Goal: Navigation & Orientation: Find specific page/section

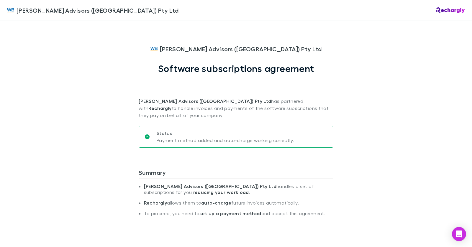
scroll to position [363, 0]
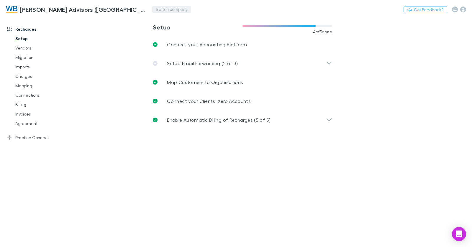
click at [152, 9] on button "Switch company" at bounding box center [171, 9] width 39 height 7
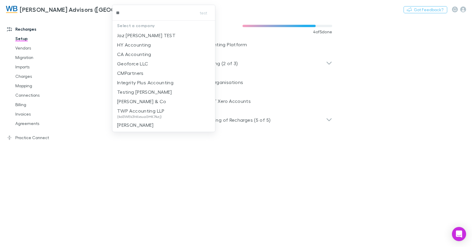
type input "***"
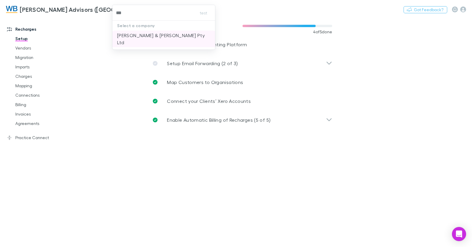
click at [142, 36] on p "McWhirter & Leong Pty Ltd" at bounding box center [163, 39] width 93 height 14
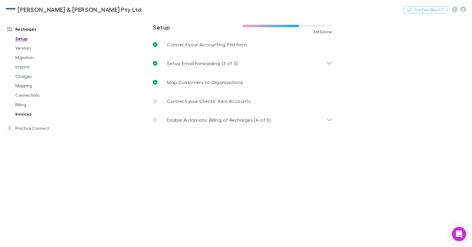
click at [24, 113] on link "Invoices" at bounding box center [41, 113] width 64 height 9
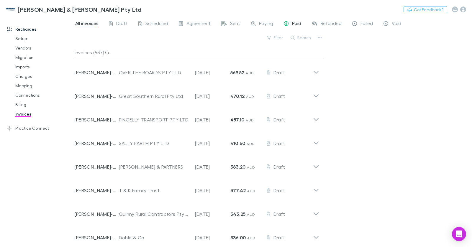
click at [293, 25] on span "Paid" at bounding box center [296, 24] width 9 height 8
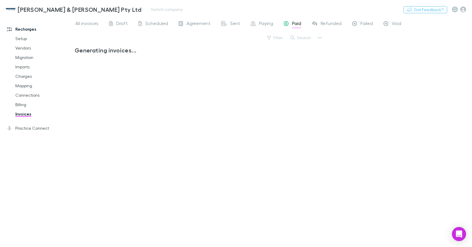
drag, startPoint x: 80, startPoint y: 26, endPoint x: 146, endPoint y: 16, distance: 67.0
click at [80, 26] on span "All invoices" at bounding box center [86, 24] width 23 height 8
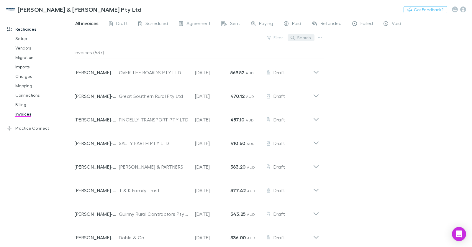
click at [298, 39] on button "Search" at bounding box center [300, 37] width 27 height 7
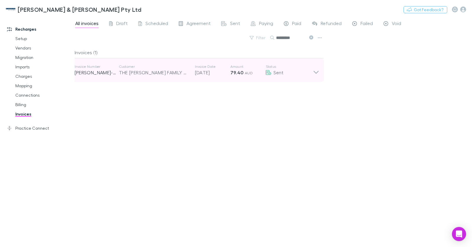
type input "*********"
click at [254, 68] on p "Amount" at bounding box center [247, 66] width 35 height 5
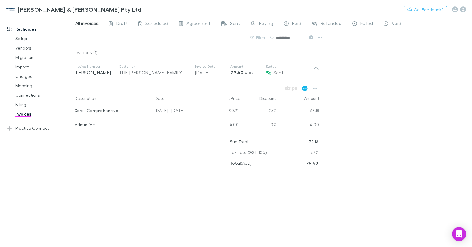
click at [305, 89] on icon at bounding box center [305, 88] width 6 height 5
click at [147, 7] on button "Switch company" at bounding box center [166, 9] width 39 height 7
type input "***"
click at [126, 36] on p "dpa Limited" at bounding box center [117, 35] width 27 height 7
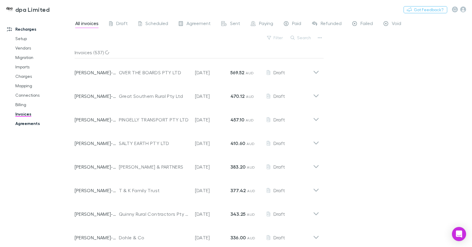
click at [33, 127] on link "Agreements" at bounding box center [41, 123] width 64 height 9
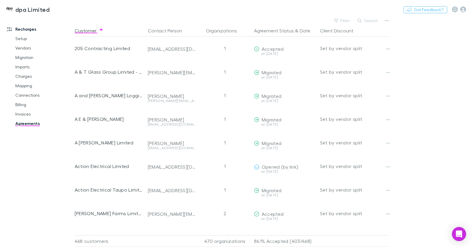
click at [366, 17] on button "Search" at bounding box center [367, 20] width 27 height 7
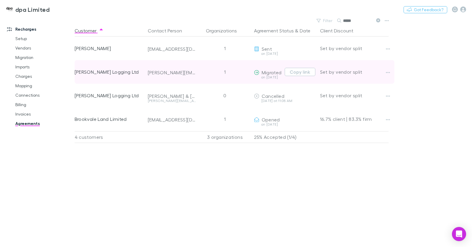
scroll to position [0, 4]
type input "*****"
click at [304, 72] on button "Copy link" at bounding box center [295, 72] width 31 height 8
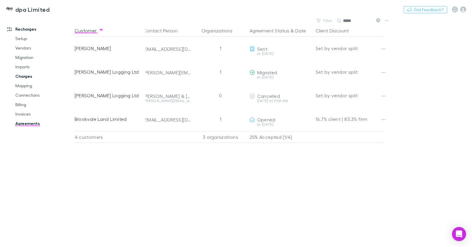
click at [30, 78] on link "Charges" at bounding box center [41, 76] width 64 height 9
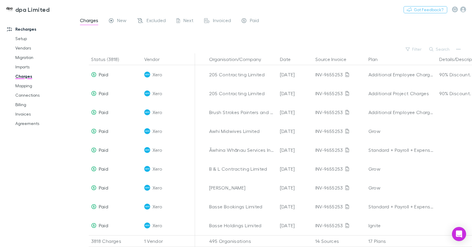
click at [434, 47] on button "Search" at bounding box center [439, 49] width 27 height 7
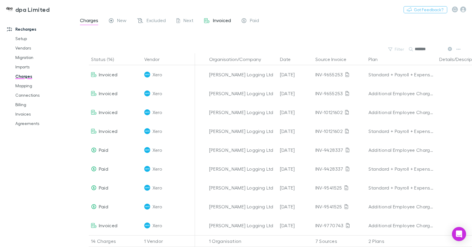
type input "******"
click at [213, 20] on span "Invoiced" at bounding box center [222, 21] width 18 height 8
click at [28, 114] on link "Invoices" at bounding box center [41, 113] width 64 height 9
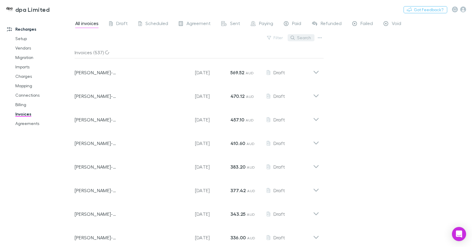
click at [303, 39] on button "Search" at bounding box center [300, 37] width 27 height 7
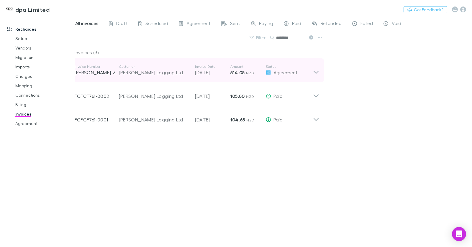
type input "********"
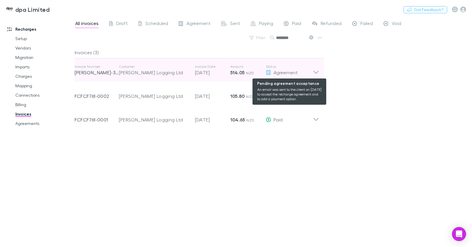
click at [267, 72] on icon at bounding box center [268, 72] width 5 height 5
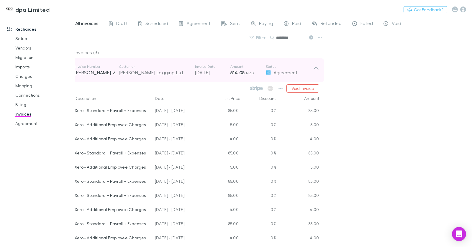
click at [244, 75] on strong "514.05" at bounding box center [237, 73] width 14 height 6
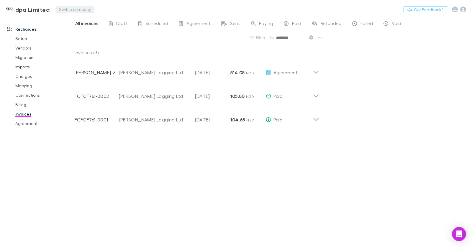
click at [72, 9] on button "Switch company" at bounding box center [74, 9] width 39 height 7
type input "******"
drag, startPoint x: 83, startPoint y: 35, endPoint x: 71, endPoint y: 14, distance: 24.7
click at [83, 35] on p "One Advisory" at bounding box center [75, 35] width 30 height 7
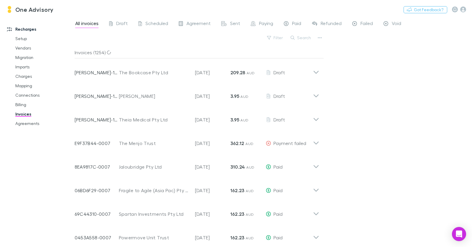
click at [29, 77] on link "Charges" at bounding box center [41, 76] width 64 height 9
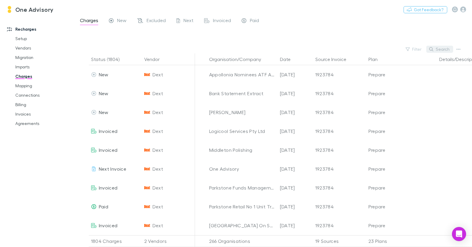
click at [443, 50] on button "Search" at bounding box center [439, 49] width 27 height 7
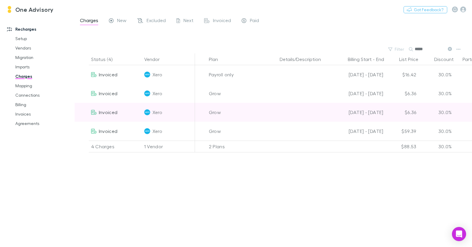
scroll to position [0, 201]
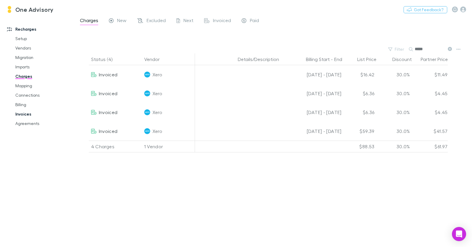
type input "*****"
click at [28, 114] on link "Invoices" at bounding box center [41, 113] width 64 height 9
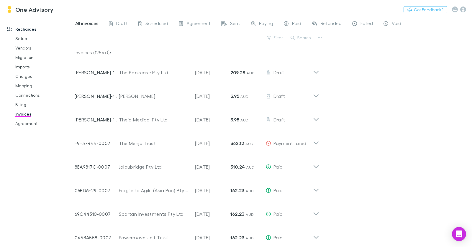
click at [299, 39] on button "Search" at bounding box center [300, 37] width 27 height 7
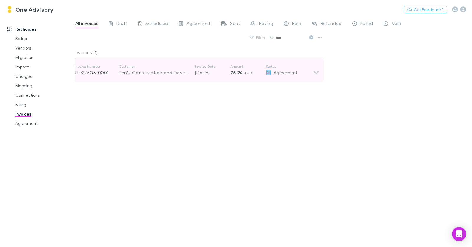
type input "***"
click at [180, 68] on p "Customer" at bounding box center [154, 66] width 70 height 5
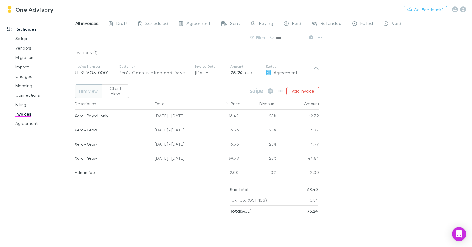
click at [191, 154] on div "01 Jul - 27 Jul 2025" at bounding box center [178, 159] width 53 height 14
drag, startPoint x: 175, startPoint y: 154, endPoint x: 154, endPoint y: 154, distance: 20.6
click at [154, 154] on div "01 Jul - 27 Jul 2025" at bounding box center [178, 159] width 53 height 14
copy div "01 Jul - 27 Jul 2025"
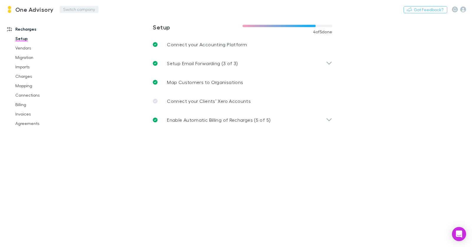
click at [77, 11] on button "Switch company" at bounding box center [79, 9] width 39 height 7
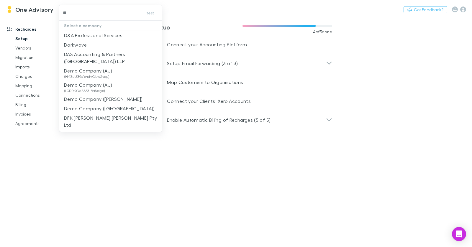
type input "***"
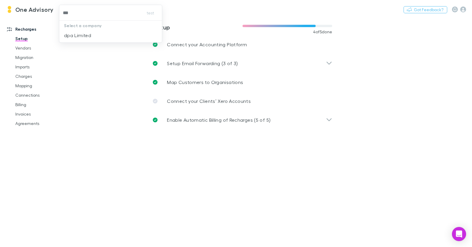
click at [95, 37] on li "dpa Limited" at bounding box center [110, 35] width 103 height 9
click at [29, 115] on link "Invoices" at bounding box center [41, 113] width 64 height 9
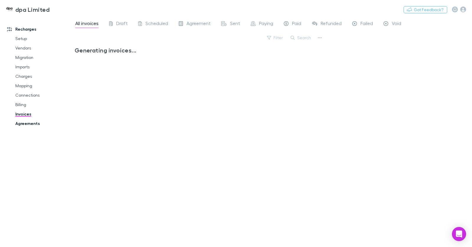
click at [32, 127] on link "Agreements" at bounding box center [41, 123] width 64 height 9
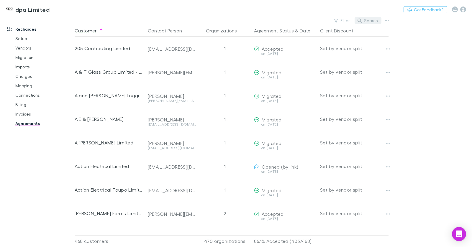
click at [371, 19] on button "Search" at bounding box center [367, 20] width 27 height 7
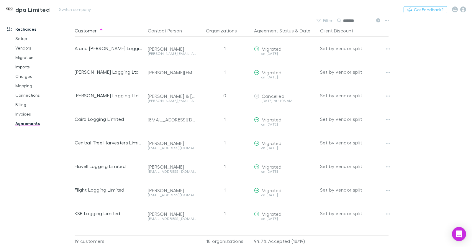
type input "*******"
click at [82, 12] on button "Switch company" at bounding box center [74, 9] width 39 height 7
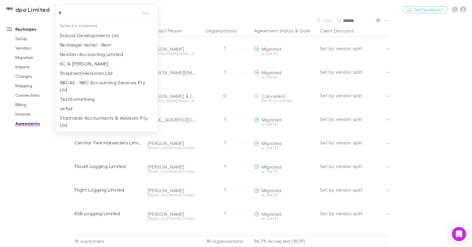
type input "**"
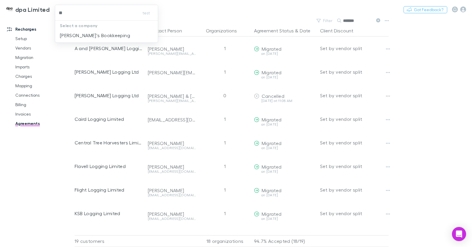
drag, startPoint x: 75, startPoint y: 33, endPoint x: 256, endPoint y: 4, distance: 183.4
click at [75, 33] on p "Jim's Bookkeeping" at bounding box center [95, 35] width 70 height 7
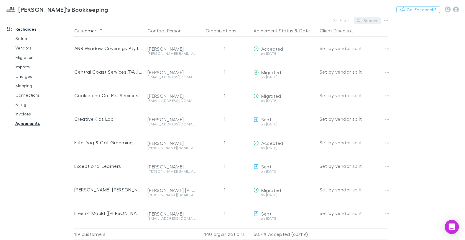
click at [367, 22] on button "Search" at bounding box center [367, 20] width 27 height 7
paste input "**********"
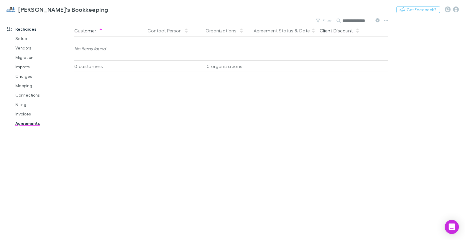
type input "**********"
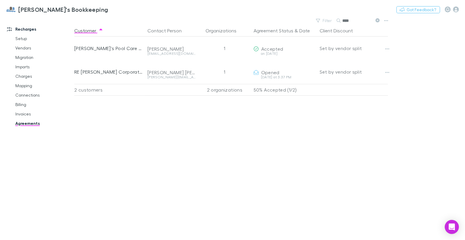
click at [347, 20] on input "****" at bounding box center [357, 21] width 29 height 8
paste input "*******"
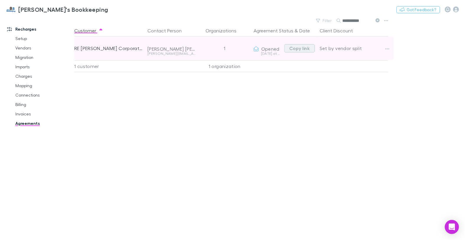
type input "**********"
click at [301, 47] on button "Copy link" at bounding box center [299, 48] width 31 height 8
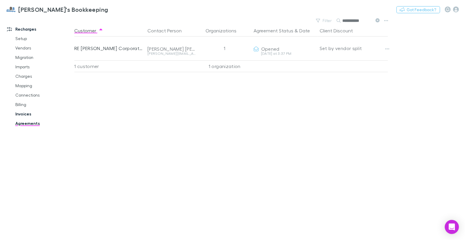
click at [29, 111] on link "Invoices" at bounding box center [41, 113] width 64 height 9
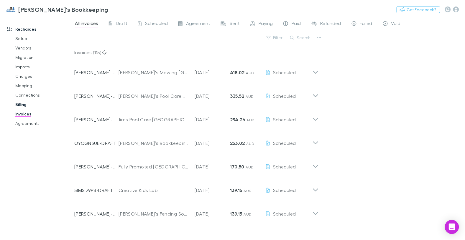
click at [24, 102] on link "Billing" at bounding box center [41, 104] width 64 height 9
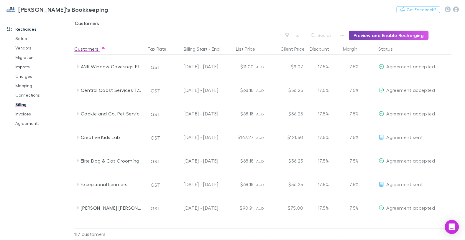
click at [359, 35] on button "Preview and Enable Recharging" at bounding box center [389, 35] width 80 height 9
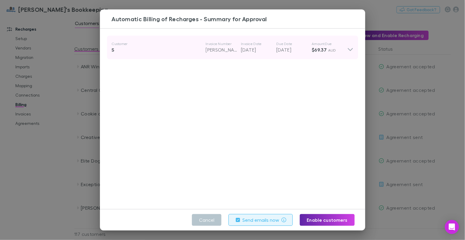
click at [167, 47] on div "S" at bounding box center [159, 49] width 94 height 7
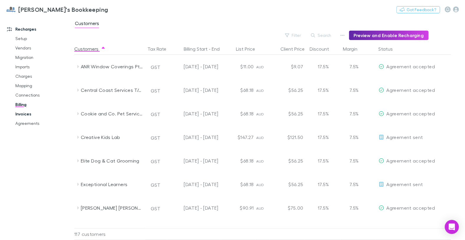
click at [27, 113] on link "Invoices" at bounding box center [41, 113] width 64 height 9
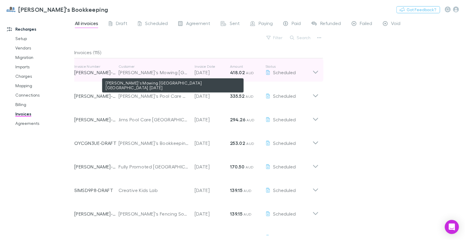
click at [139, 72] on div "Jim's Mowing Brisbane South East CXLD 22/10/20" at bounding box center [154, 72] width 70 height 7
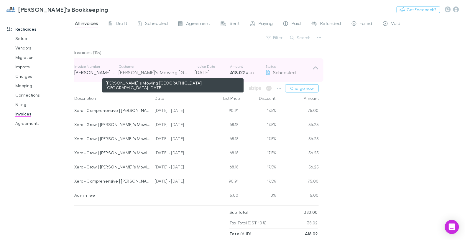
click at [139, 72] on div "Jim's Mowing Brisbane South East CXLD 22/10/20" at bounding box center [154, 72] width 70 height 7
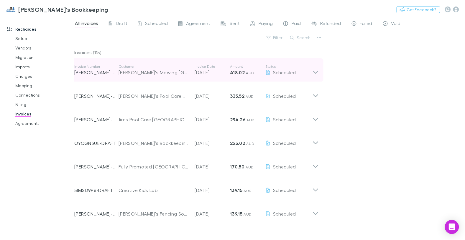
click at [258, 72] on p "418.02 AUD" at bounding box center [247, 72] width 35 height 7
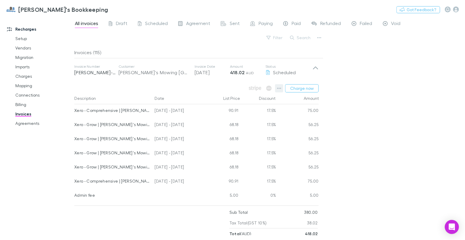
click at [277, 87] on button "button" at bounding box center [279, 88] width 8 height 8
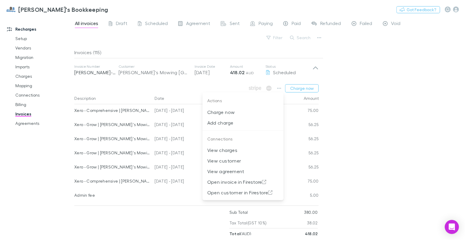
drag, startPoint x: 363, startPoint y: 84, endPoint x: 354, endPoint y: 83, distance: 9.3
click at [363, 84] on div at bounding box center [232, 120] width 465 height 240
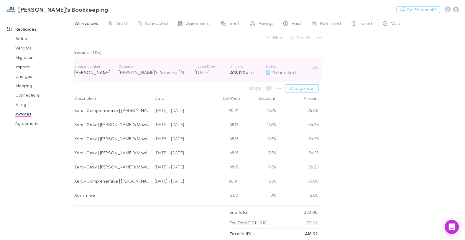
click at [272, 68] on p "Status" at bounding box center [288, 66] width 47 height 5
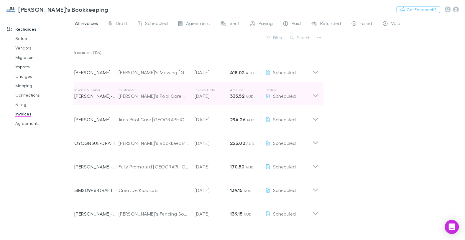
click at [195, 96] on p "12 Aug 2025" at bounding box center [212, 96] width 35 height 7
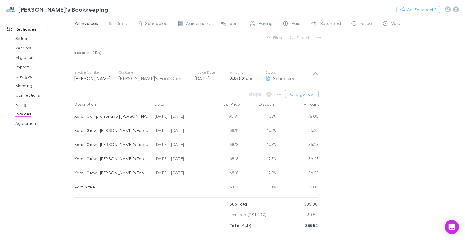
scroll to position [14, 0]
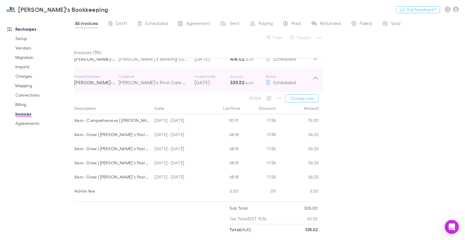
click at [261, 80] on p "335.52 AUD" at bounding box center [247, 82] width 35 height 7
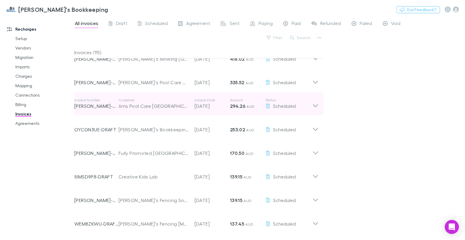
click at [222, 104] on p "12 Aug 2025" at bounding box center [212, 106] width 35 height 7
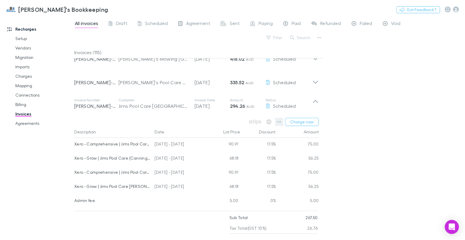
click at [281, 123] on icon "button" at bounding box center [279, 122] width 4 height 5
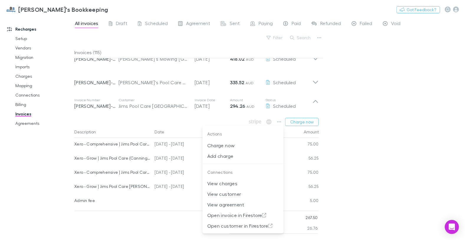
click at [27, 179] on div at bounding box center [232, 120] width 465 height 240
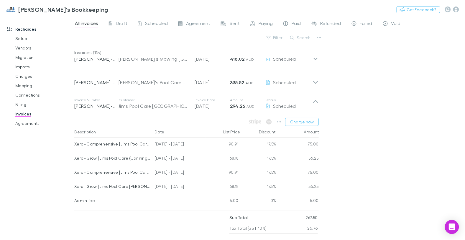
click at [28, 186] on div "Recharges Setup Vendors Migration Imports Charges Mapping Connections Billing I…" at bounding box center [37, 125] width 74 height 212
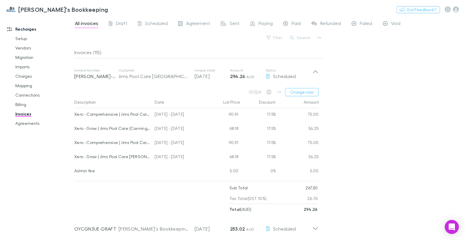
scroll to position [45, 0]
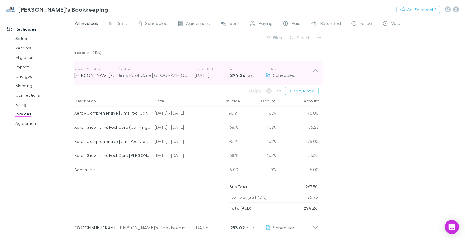
click at [145, 71] on p "Customer" at bounding box center [154, 69] width 70 height 5
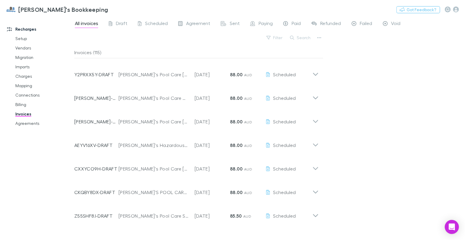
scroll to position [539, 0]
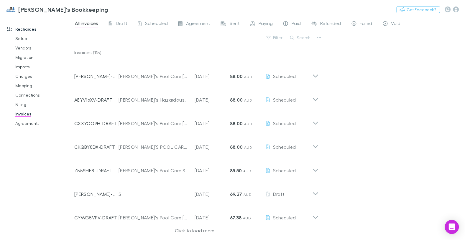
click at [199, 230] on div "Click to load more..." at bounding box center [196, 231] width 244 height 9
click at [163, 22] on span "Scheduled" at bounding box center [156, 24] width 23 height 8
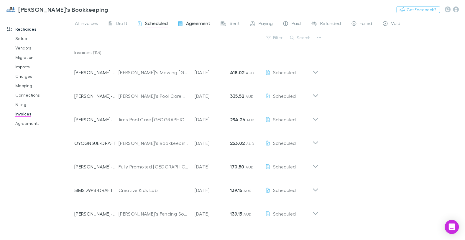
click at [187, 22] on span "Agreement" at bounding box center [198, 24] width 24 height 8
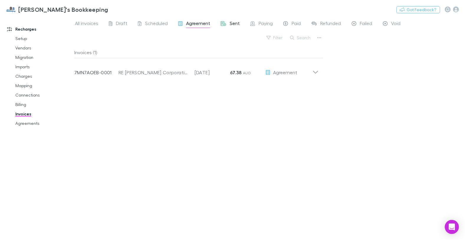
click at [230, 23] on span "Sent" at bounding box center [235, 24] width 10 height 8
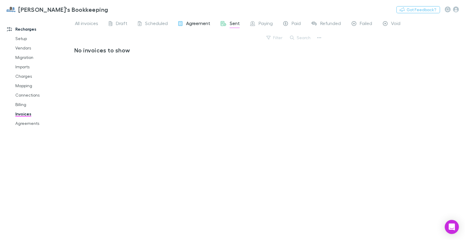
click at [203, 23] on span "Agreement" at bounding box center [198, 24] width 24 height 8
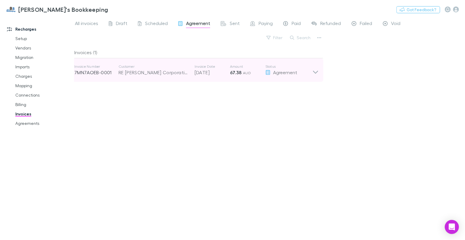
click at [182, 68] on p "Customer" at bounding box center [154, 66] width 70 height 5
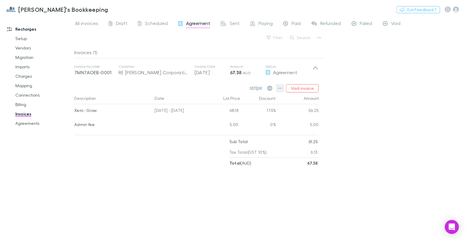
click at [281, 88] on icon "button" at bounding box center [280, 88] width 4 height 5
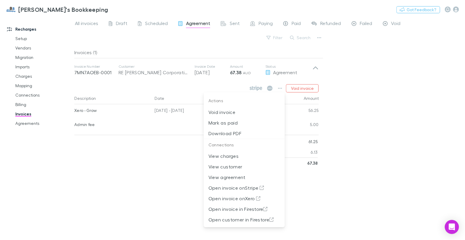
click at [261, 85] on div at bounding box center [232, 120] width 465 height 240
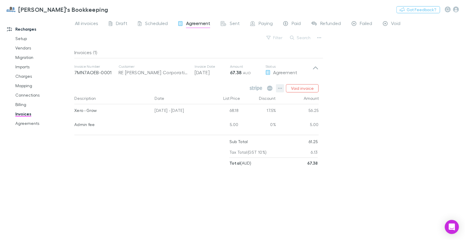
click at [281, 88] on icon "button" at bounding box center [280, 88] width 4 height 1
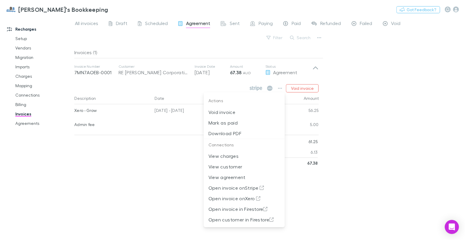
drag, startPoint x: 129, startPoint y: 191, endPoint x: 83, endPoint y: 179, distance: 47.0
click at [128, 191] on div at bounding box center [232, 120] width 465 height 240
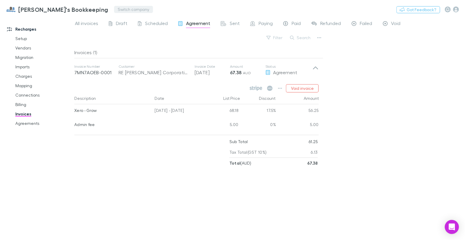
click at [114, 7] on button "Switch company" at bounding box center [133, 9] width 39 height 7
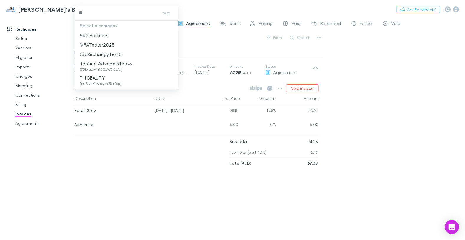
type input "***"
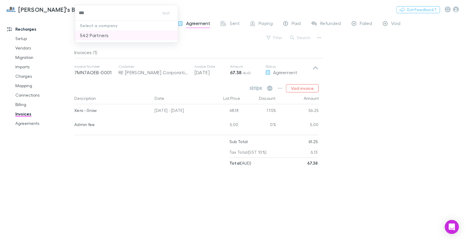
click at [99, 35] on p "542 Partners" at bounding box center [94, 35] width 29 height 7
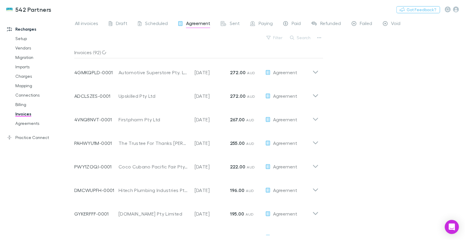
drag, startPoint x: 33, startPoint y: 135, endPoint x: 57, endPoint y: 152, distance: 29.0
click at [33, 135] on link "Practice Connect" at bounding box center [37, 137] width 72 height 9
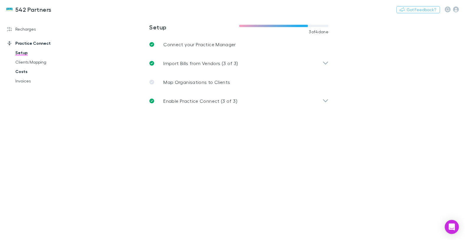
click at [25, 73] on link "Costs" at bounding box center [41, 71] width 64 height 9
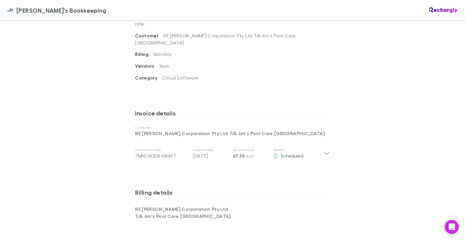
scroll to position [246, 0]
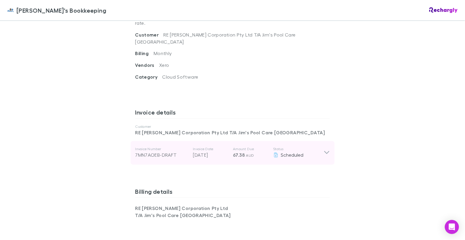
click at [177, 152] on div "7MN7AOEB-DRAFT" at bounding box center [161, 155] width 53 height 7
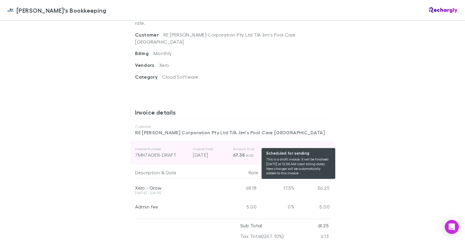
click at [282, 152] on div "Scheduled" at bounding box center [298, 155] width 50 height 7
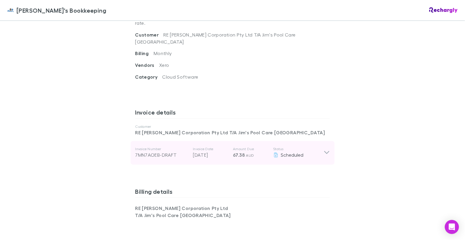
click at [296, 147] on p "Status" at bounding box center [298, 149] width 50 height 5
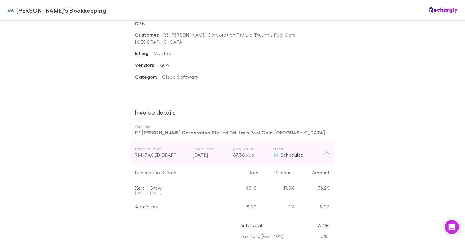
click at [250, 147] on p "Amount Due" at bounding box center [250, 149] width 35 height 5
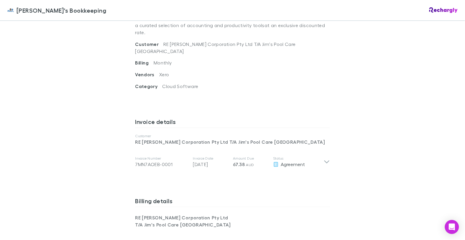
scroll to position [240, 0]
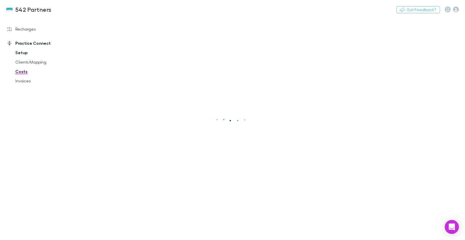
click at [21, 52] on link "Setup" at bounding box center [41, 52] width 64 height 9
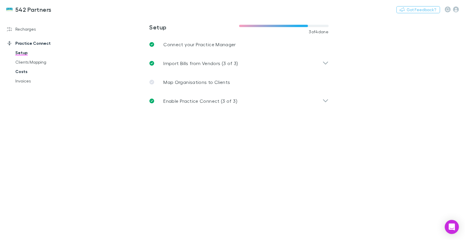
click at [24, 72] on link "Costs" at bounding box center [41, 71] width 64 height 9
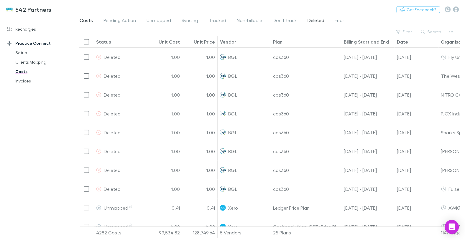
click at [317, 20] on span "Deleted" at bounding box center [315, 21] width 17 height 8
click at [340, 20] on span "Error" at bounding box center [339, 21] width 9 height 8
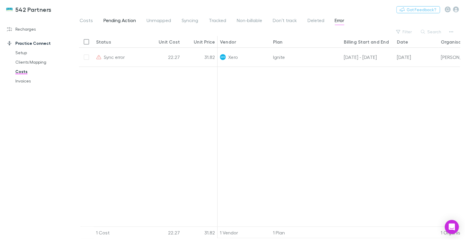
click at [109, 19] on span "Pending Action" at bounding box center [119, 21] width 32 height 8
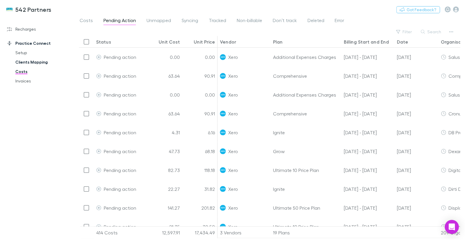
click at [28, 62] on link "Clients Mapping" at bounding box center [41, 61] width 64 height 9
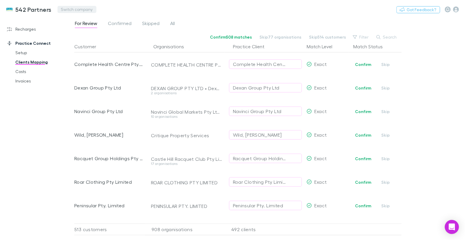
click at [73, 8] on button "Switch company" at bounding box center [76, 9] width 39 height 7
type input "***"
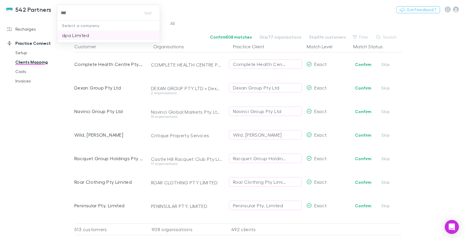
click at [90, 34] on li "dpa Limited" at bounding box center [108, 35] width 103 height 9
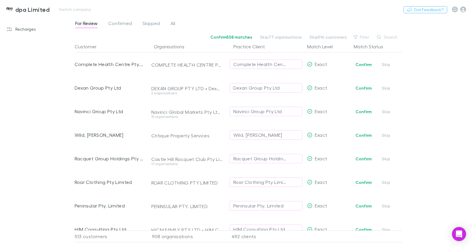
click at [31, 9] on h3 "dpa Limited" at bounding box center [32, 9] width 34 height 7
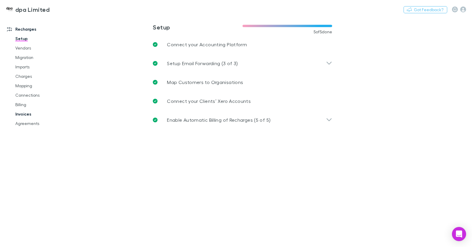
click at [28, 113] on link "Invoices" at bounding box center [41, 113] width 64 height 9
click at [26, 114] on link "Invoices" at bounding box center [41, 113] width 64 height 9
click at [24, 114] on link "Invoices" at bounding box center [41, 113] width 64 height 9
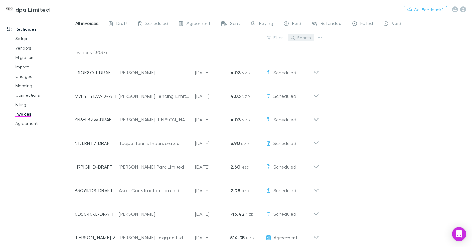
click at [301, 37] on button "Search" at bounding box center [300, 37] width 27 height 7
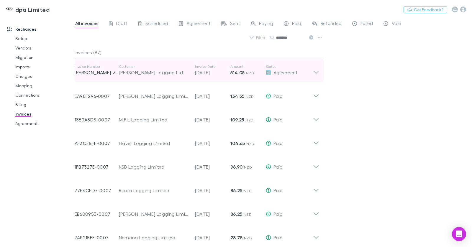
click at [159, 74] on div "Brooks Logging Ltd" at bounding box center [154, 72] width 70 height 7
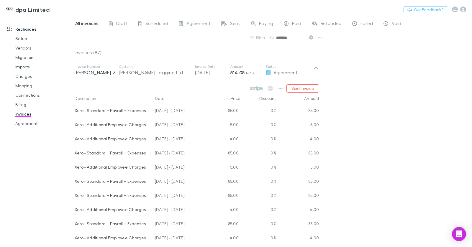
click at [283, 37] on input "*******" at bounding box center [290, 38] width 29 height 8
type input "**********"
click at [390, 72] on div "**********" at bounding box center [273, 132] width 397 height 231
click at [463, 9] on icon "button" at bounding box center [463, 9] width 6 height 6
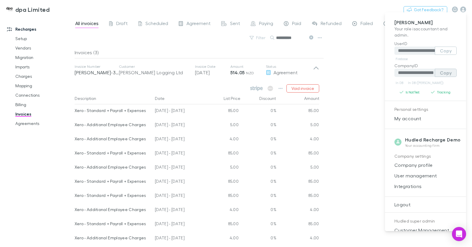
click at [441, 74] on button "Copy" at bounding box center [446, 73] width 22 height 8
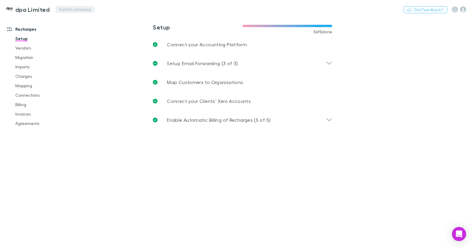
click at [82, 11] on button "Switch company" at bounding box center [74, 9] width 39 height 7
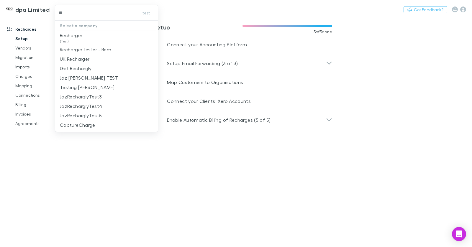
type input "*"
type input "****"
click at [85, 38] on li "Recharger (Test)" at bounding box center [106, 38] width 103 height 14
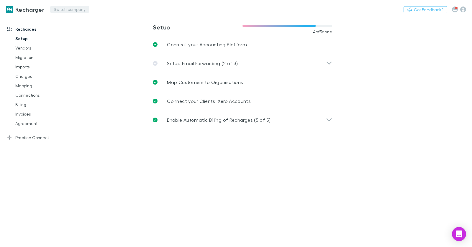
click at [65, 10] on button "Switch company" at bounding box center [69, 9] width 39 height 7
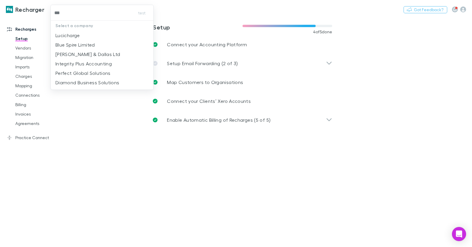
type input "****"
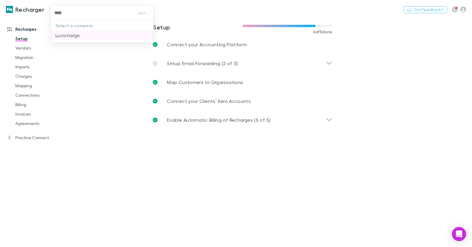
click at [93, 34] on li "Lucicharge" at bounding box center [102, 35] width 103 height 9
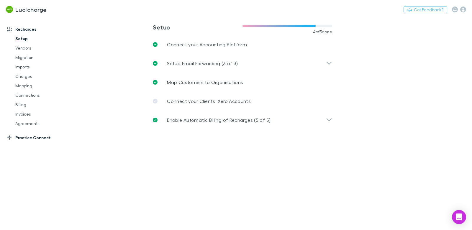
click at [38, 139] on link "Practice Connect" at bounding box center [37, 137] width 72 height 9
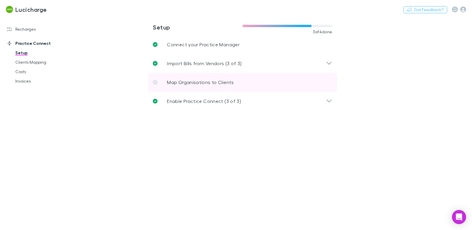
click at [194, 81] on p "Map Organisations to Clients" at bounding box center [200, 82] width 67 height 7
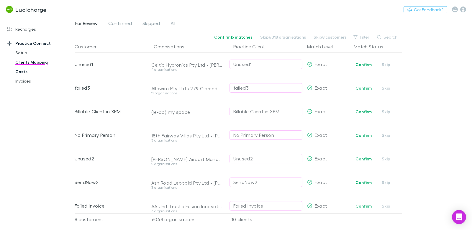
click at [23, 73] on link "Costs" at bounding box center [41, 71] width 64 height 9
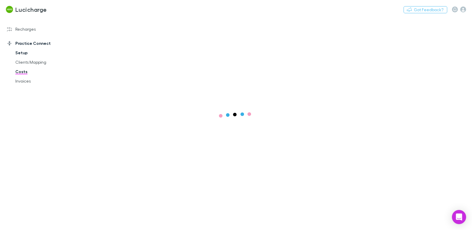
click at [17, 54] on link "Setup" at bounding box center [41, 52] width 64 height 9
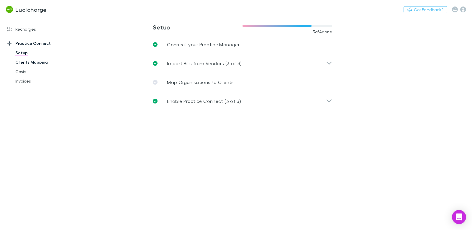
drag, startPoint x: 23, startPoint y: 71, endPoint x: 45, endPoint y: 66, distance: 22.5
click at [23, 71] on link "Costs" at bounding box center [41, 71] width 64 height 9
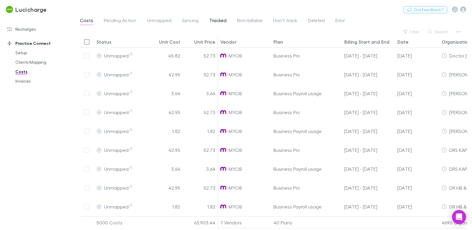
click at [219, 22] on span "Tracked" at bounding box center [217, 21] width 17 height 8
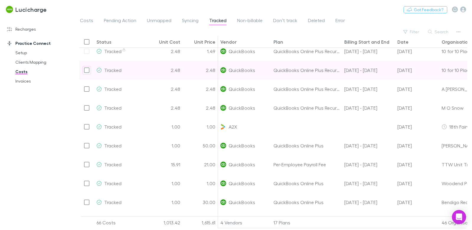
scroll to position [188, 0]
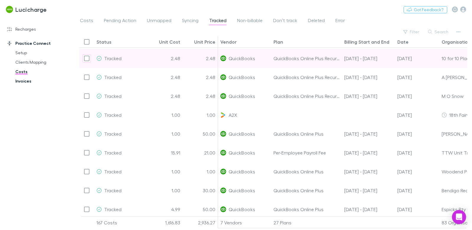
drag, startPoint x: 22, startPoint y: 81, endPoint x: 27, endPoint y: 78, distance: 5.7
click at [22, 81] on link "Invoices" at bounding box center [41, 80] width 64 height 9
